Goal: Navigation & Orientation: Find specific page/section

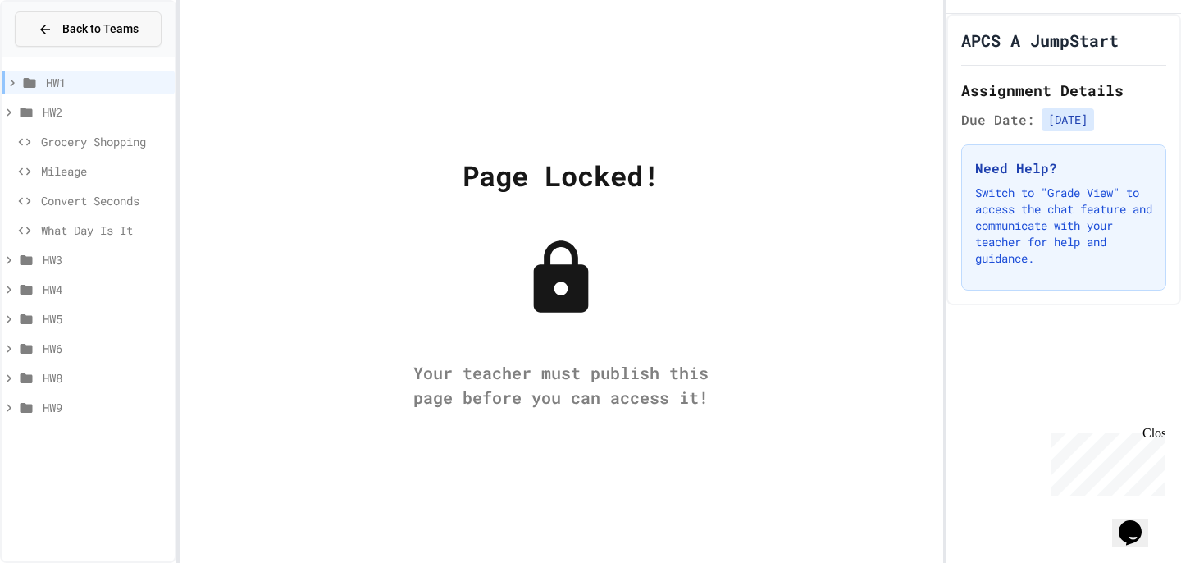
click at [56, 29] on div "Back to Teams" at bounding box center [88, 29] width 101 height 17
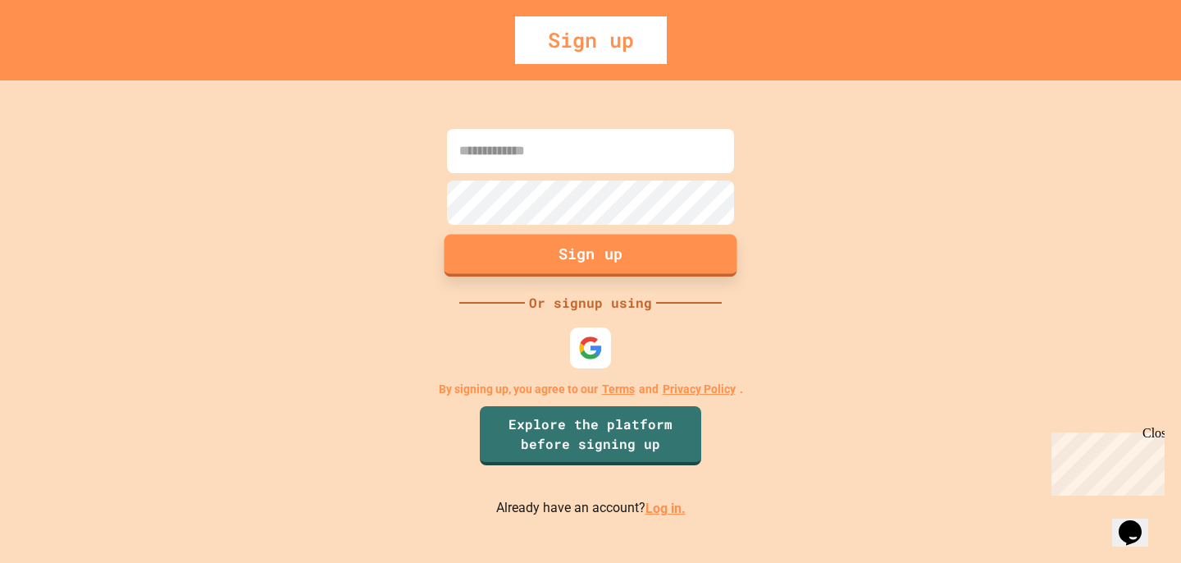
click at [555, 268] on button "Sign up" at bounding box center [591, 256] width 293 height 43
click at [651, 516] on link "Log in." at bounding box center [666, 508] width 40 height 16
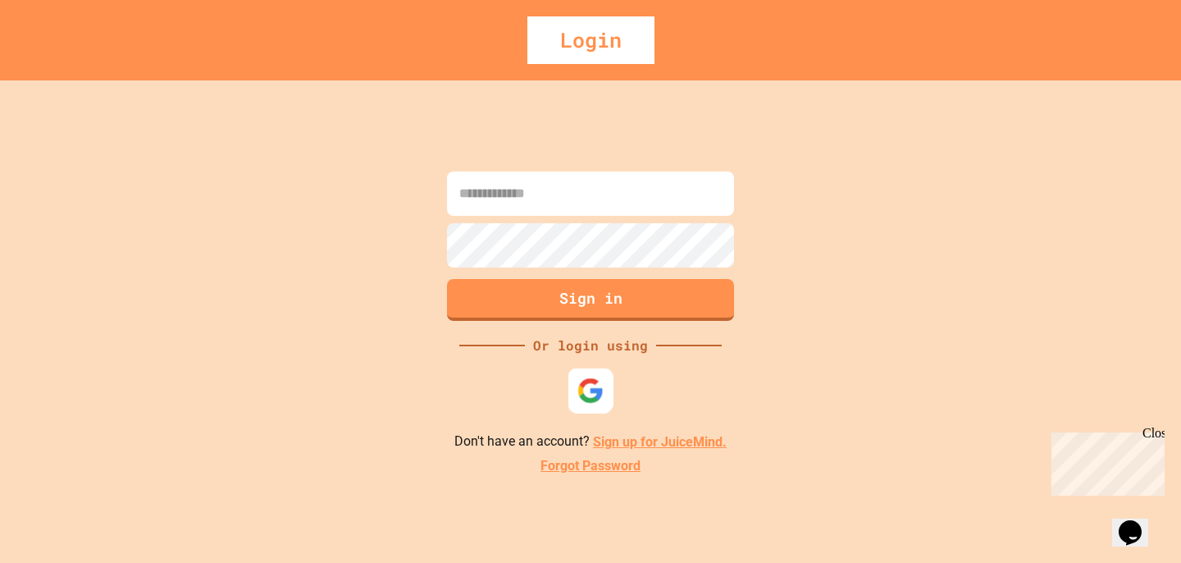
click at [584, 394] on img at bounding box center [591, 390] width 27 height 27
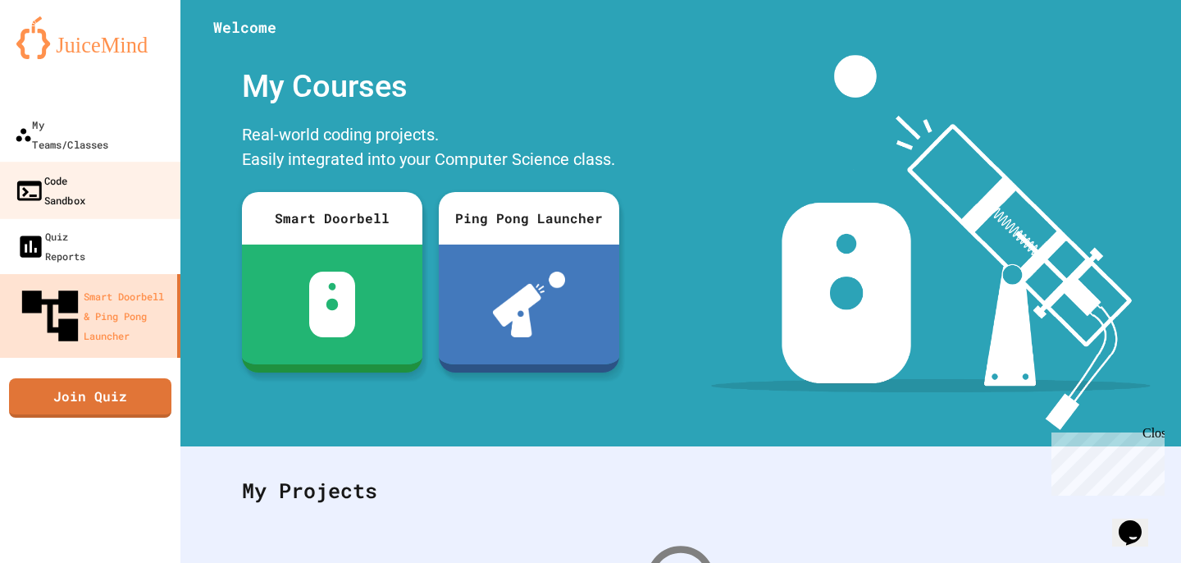
click at [85, 170] on div "Code Sandbox" at bounding box center [50, 190] width 71 height 40
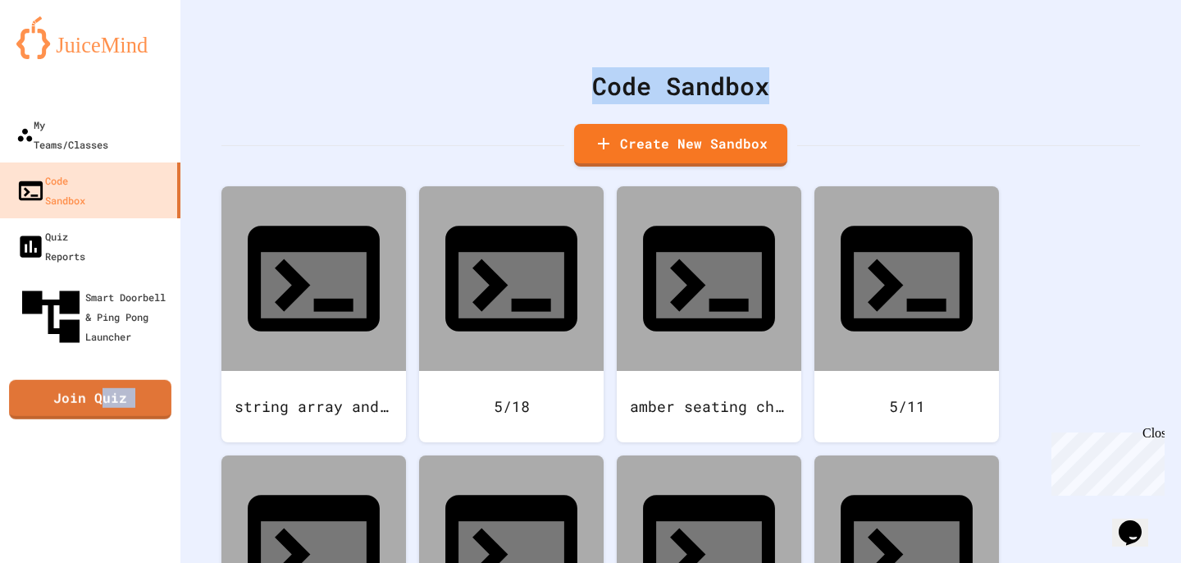
drag, startPoint x: 101, startPoint y: 312, endPoint x: 347, endPoint y: 144, distance: 298.1
click at [347, 144] on div "My Teams/Classes Code Sandbox Quiz Reports Smart Doorbell & Ping Pong Launcher …" at bounding box center [590, 281] width 1181 height 563
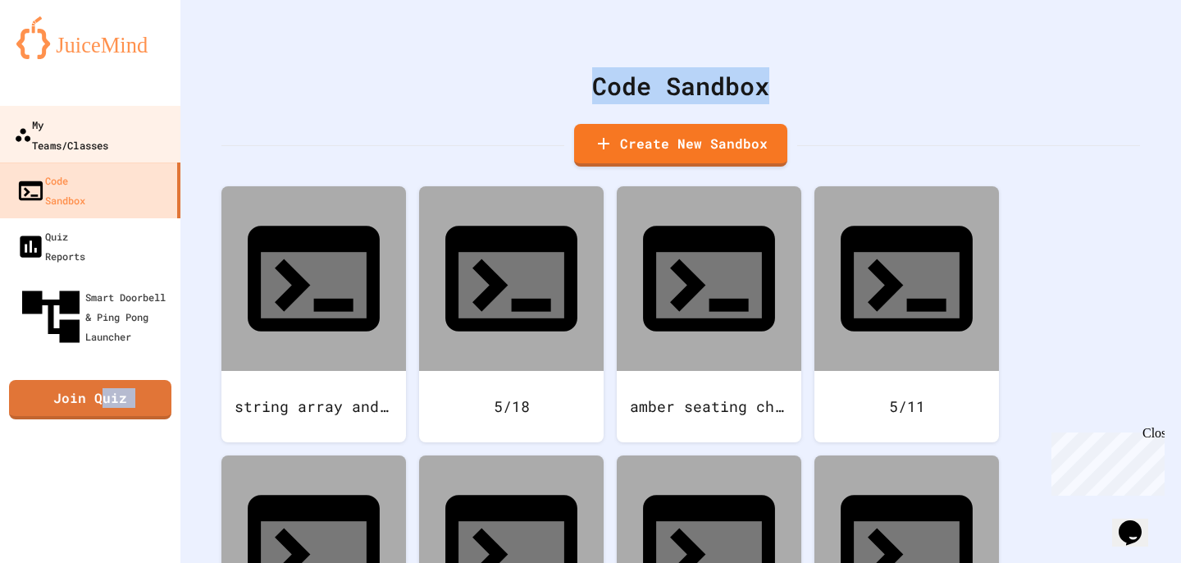
click at [91, 135] on link "My Teams/Classes" at bounding box center [91, 134] width 186 height 57
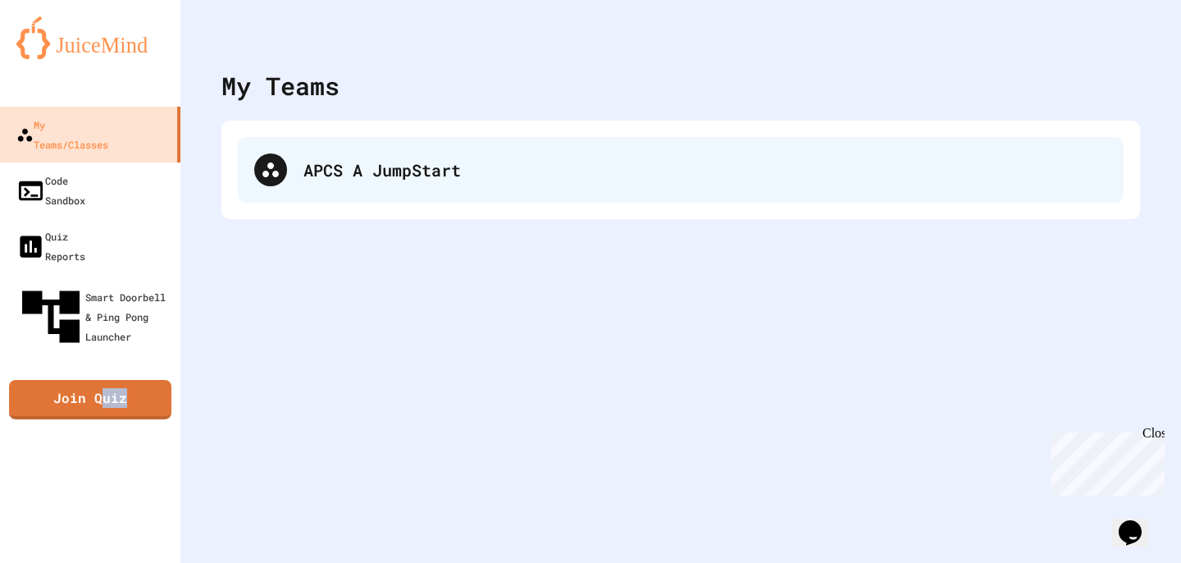
click at [243, 165] on div "APCS A JumpStart" at bounding box center [681, 170] width 886 height 66
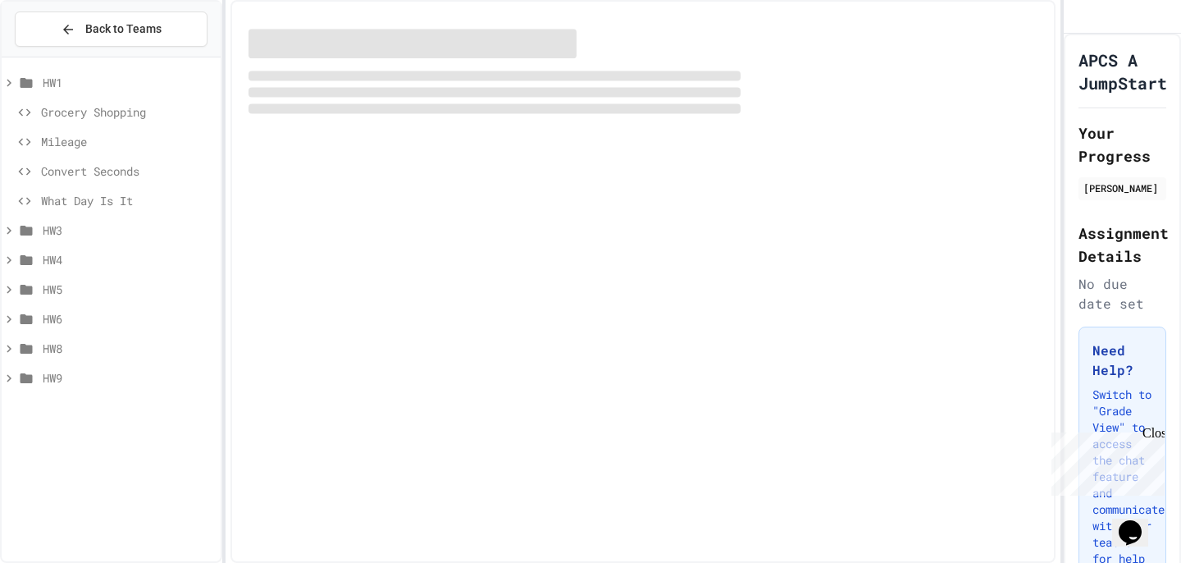
click at [84, 91] on div "HW1" at bounding box center [111, 83] width 219 height 24
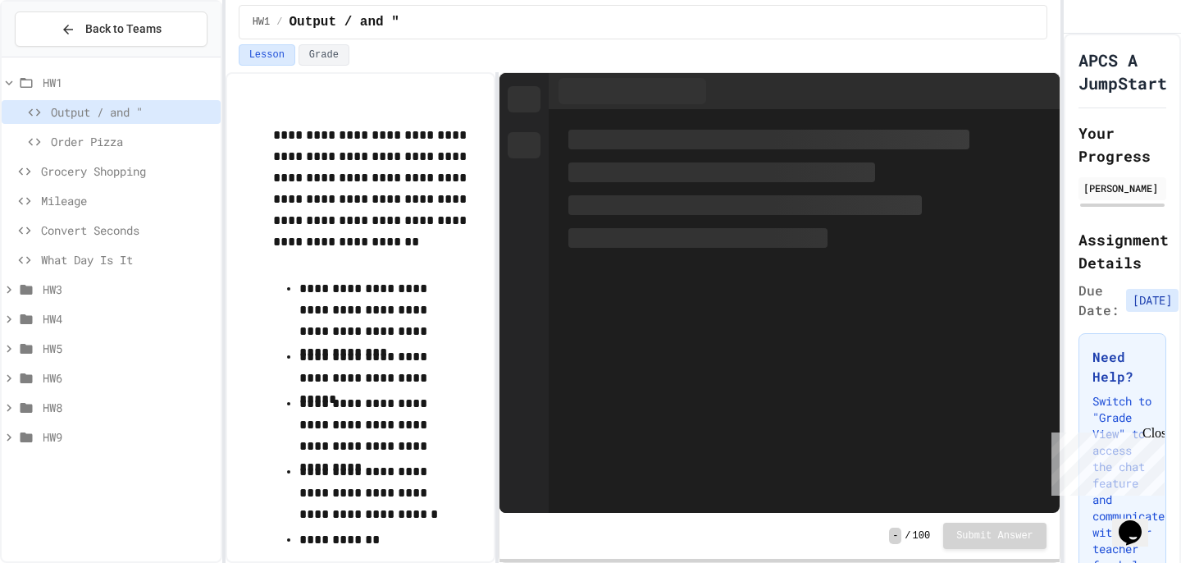
click at [18, 286] on icon at bounding box center [26, 289] width 20 height 15
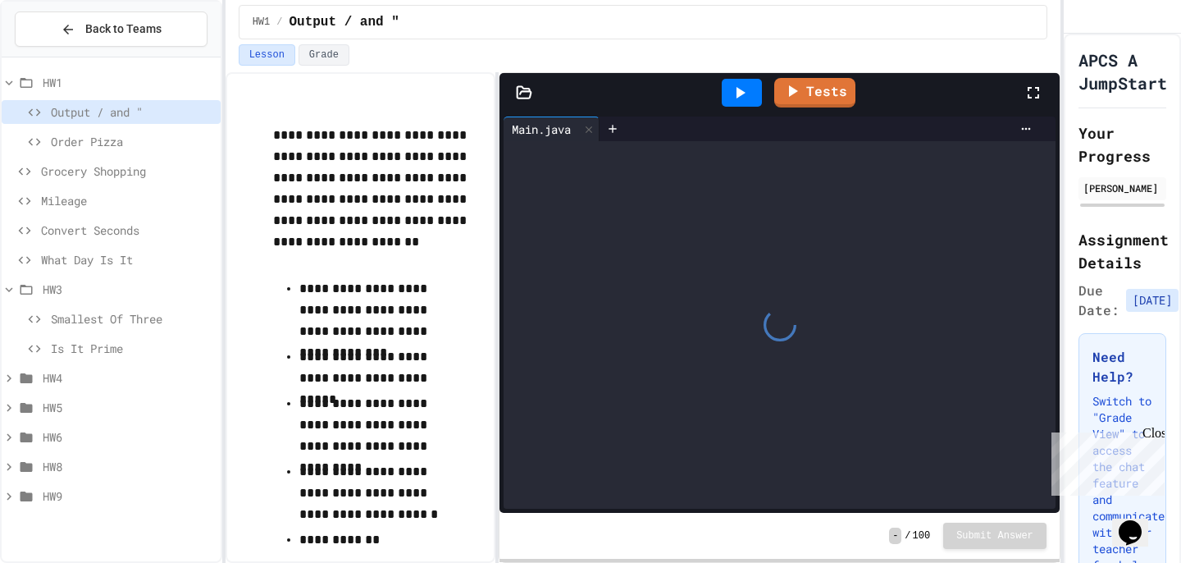
click at [7, 377] on icon at bounding box center [9, 378] width 15 height 15
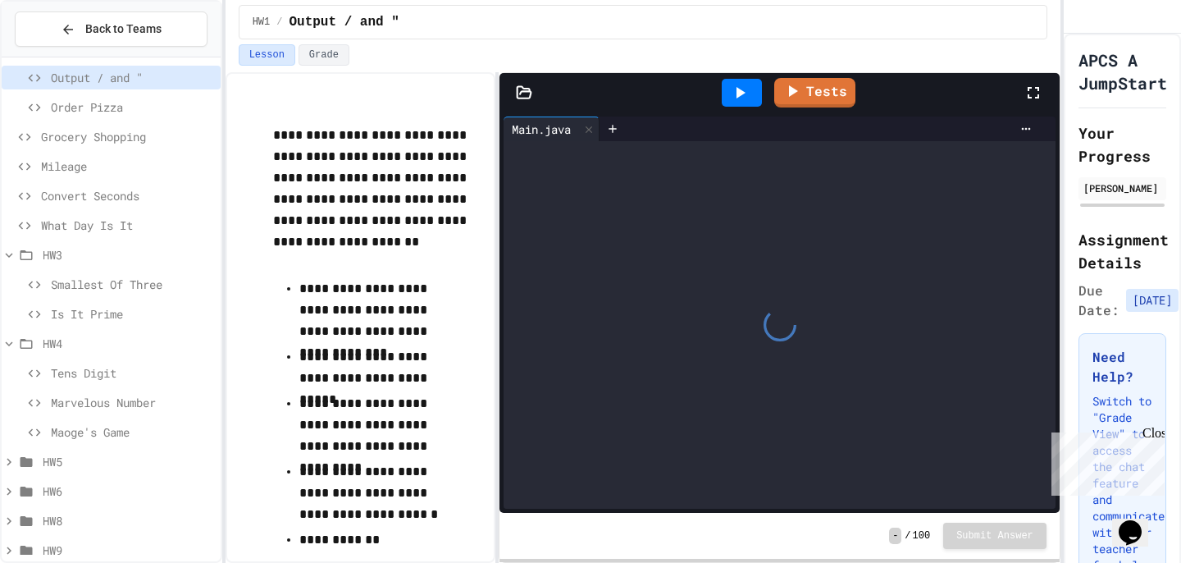
scroll to position [54, 0]
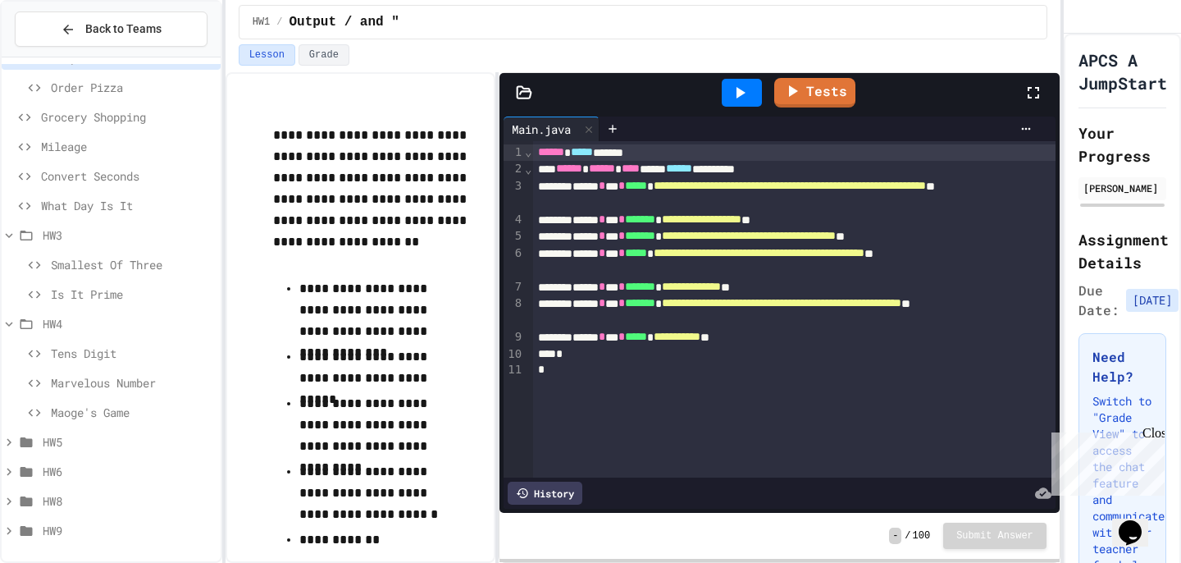
click at [7, 440] on icon at bounding box center [9, 442] width 15 height 15
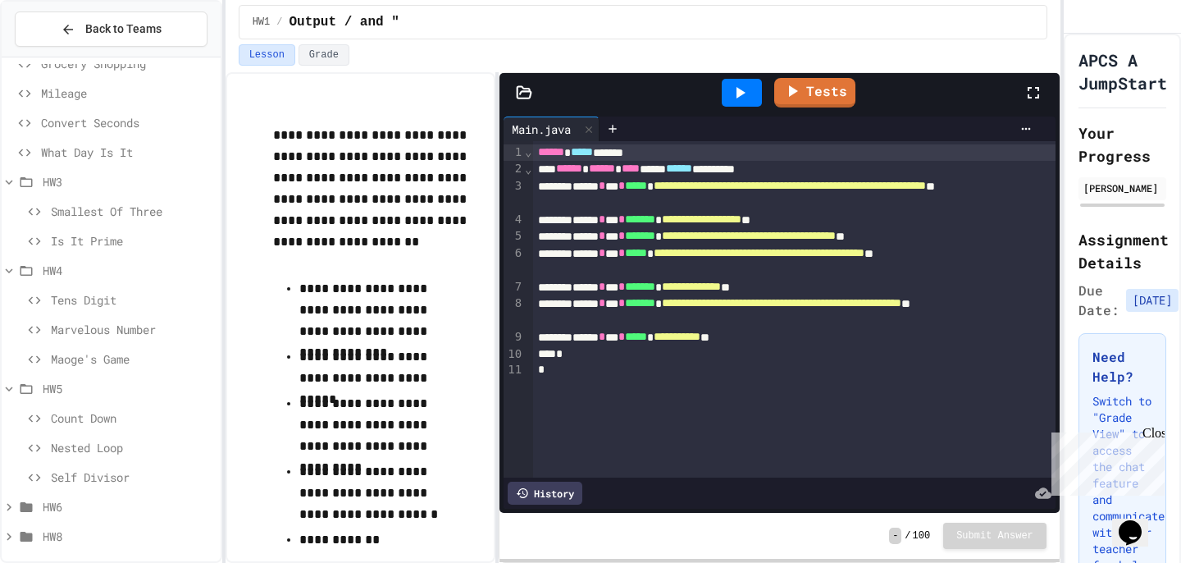
scroll to position [119, 0]
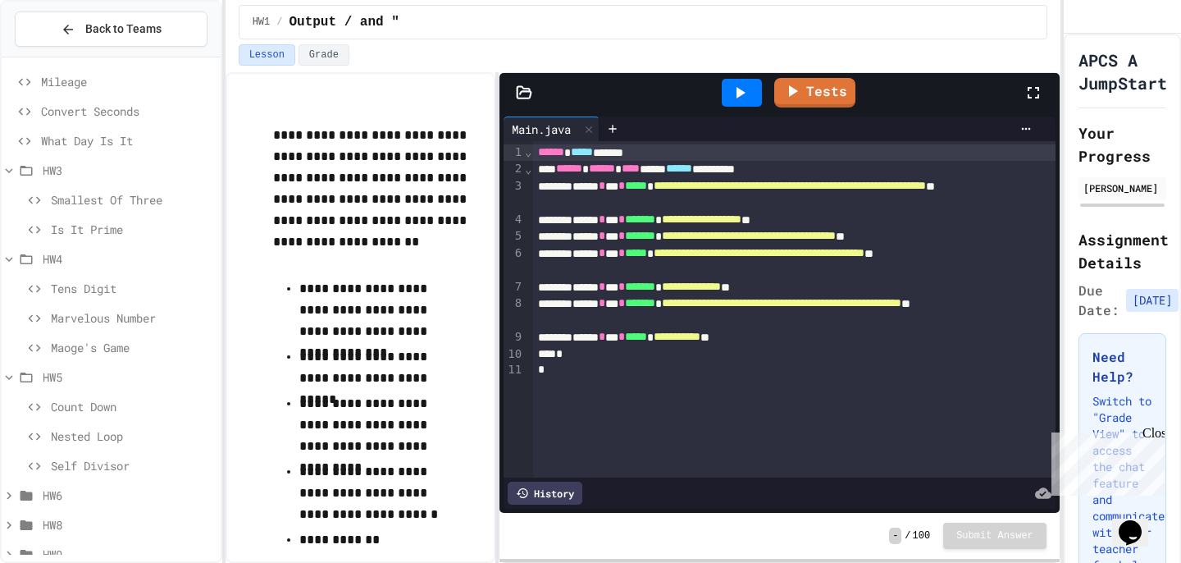
click at [17, 498] on icon at bounding box center [26, 495] width 20 height 15
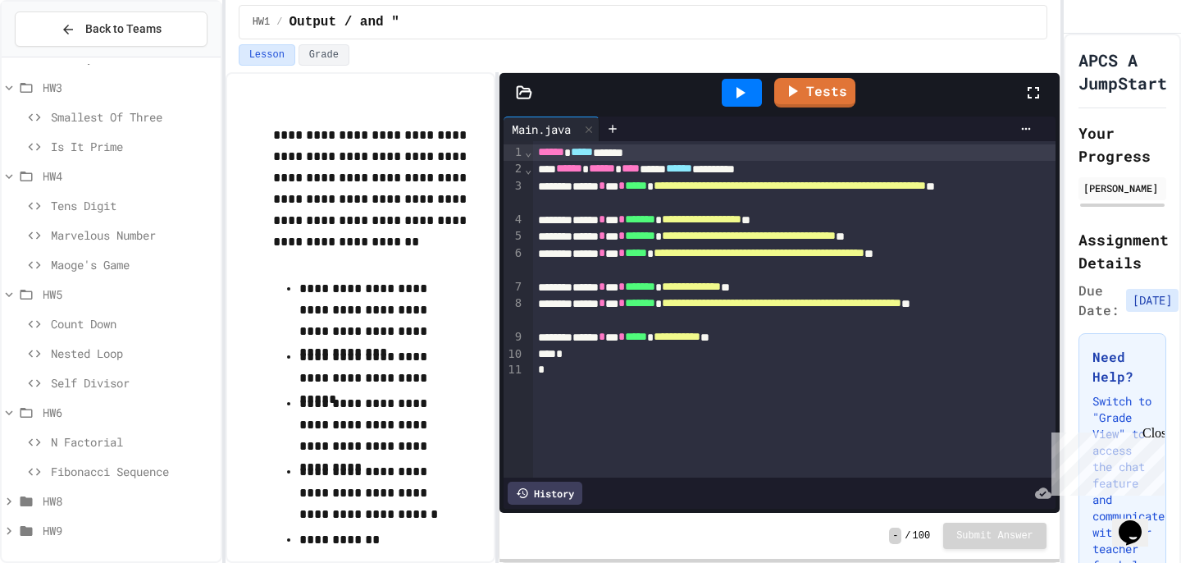
click at [17, 498] on icon at bounding box center [26, 501] width 20 height 15
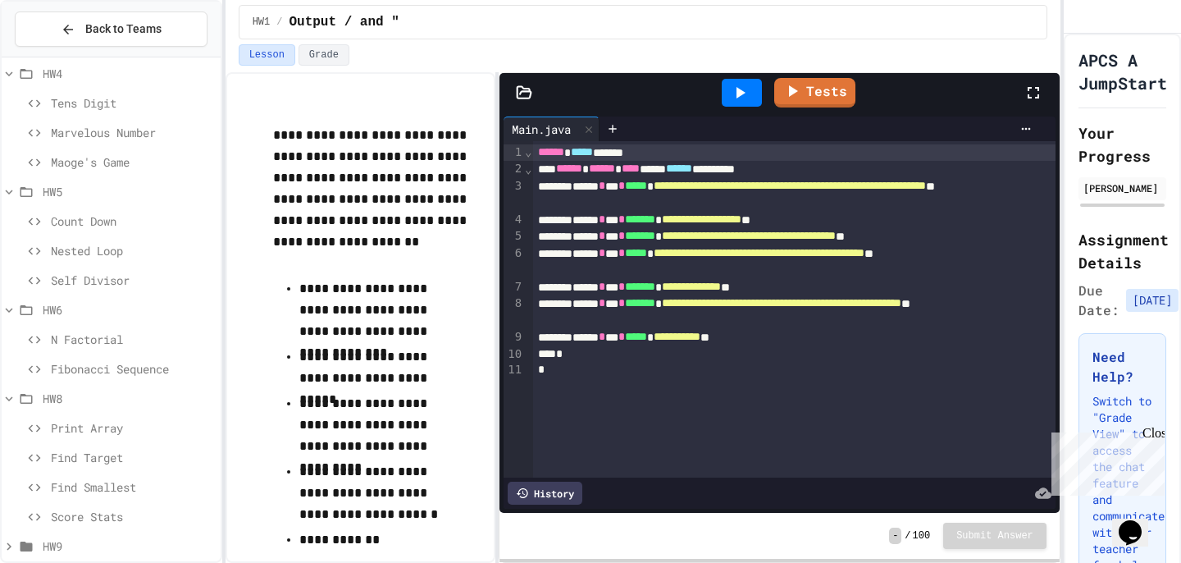
scroll to position [320, 0]
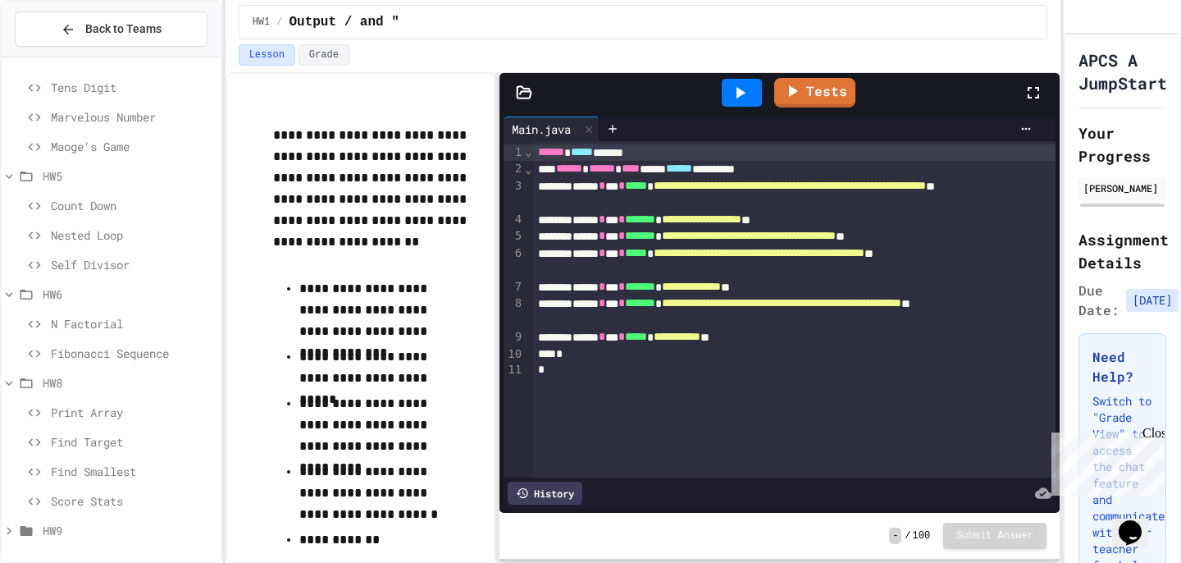
click at [19, 528] on icon at bounding box center [26, 530] width 20 height 15
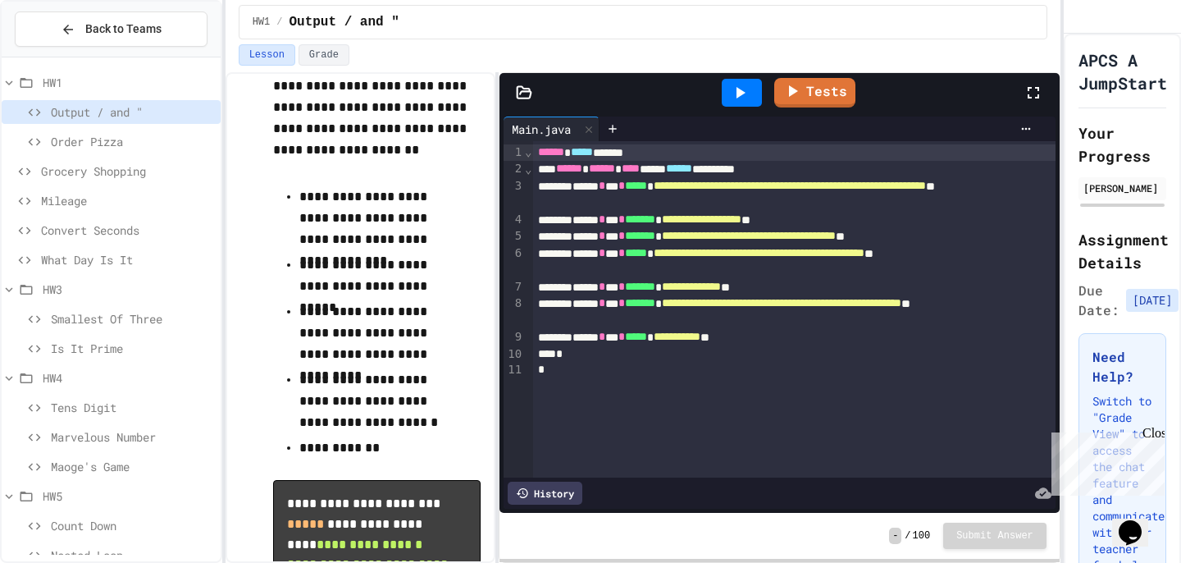
scroll to position [103, 0]
